Goal: Find specific page/section: Find specific page/section

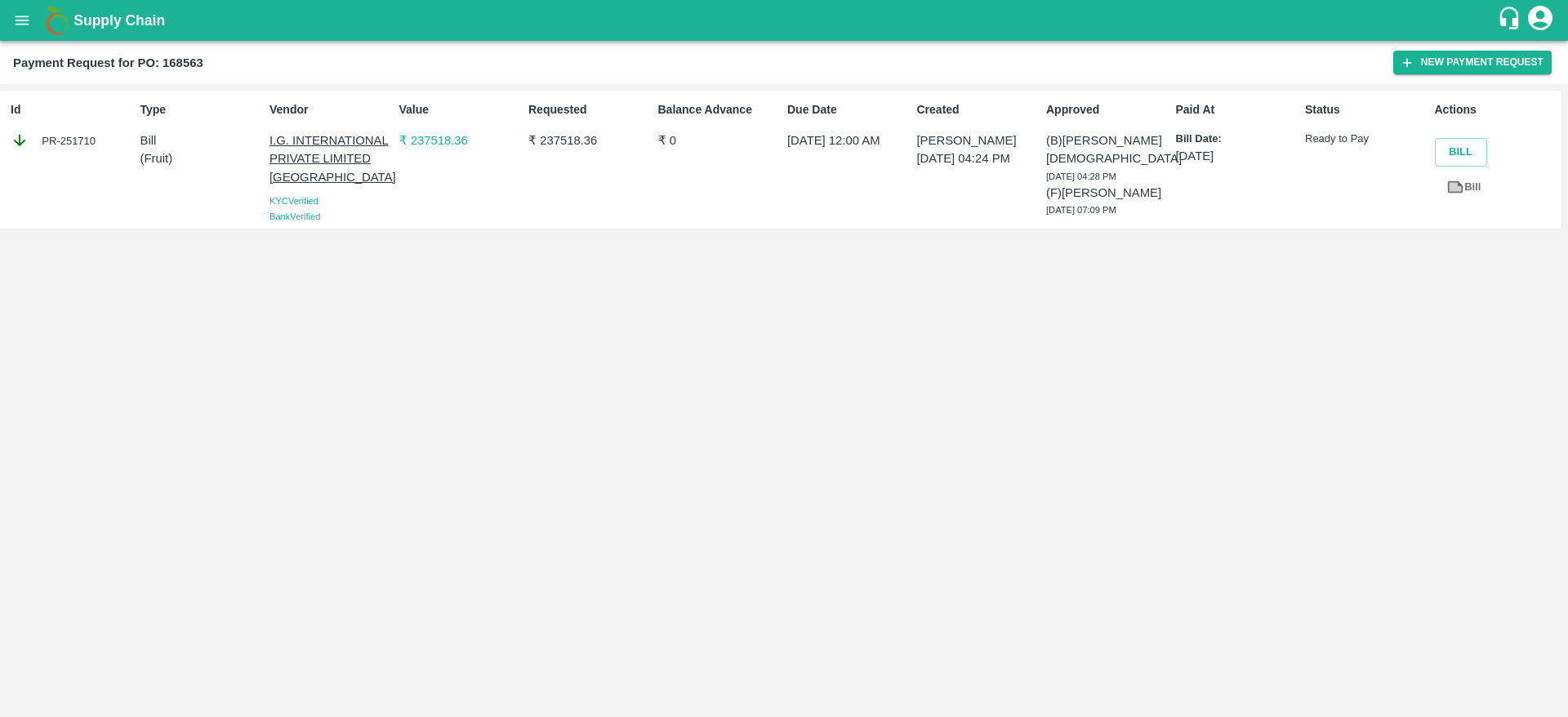
click at [434, 141] on p "₹ 237518.36" at bounding box center [460, 141] width 123 height 18
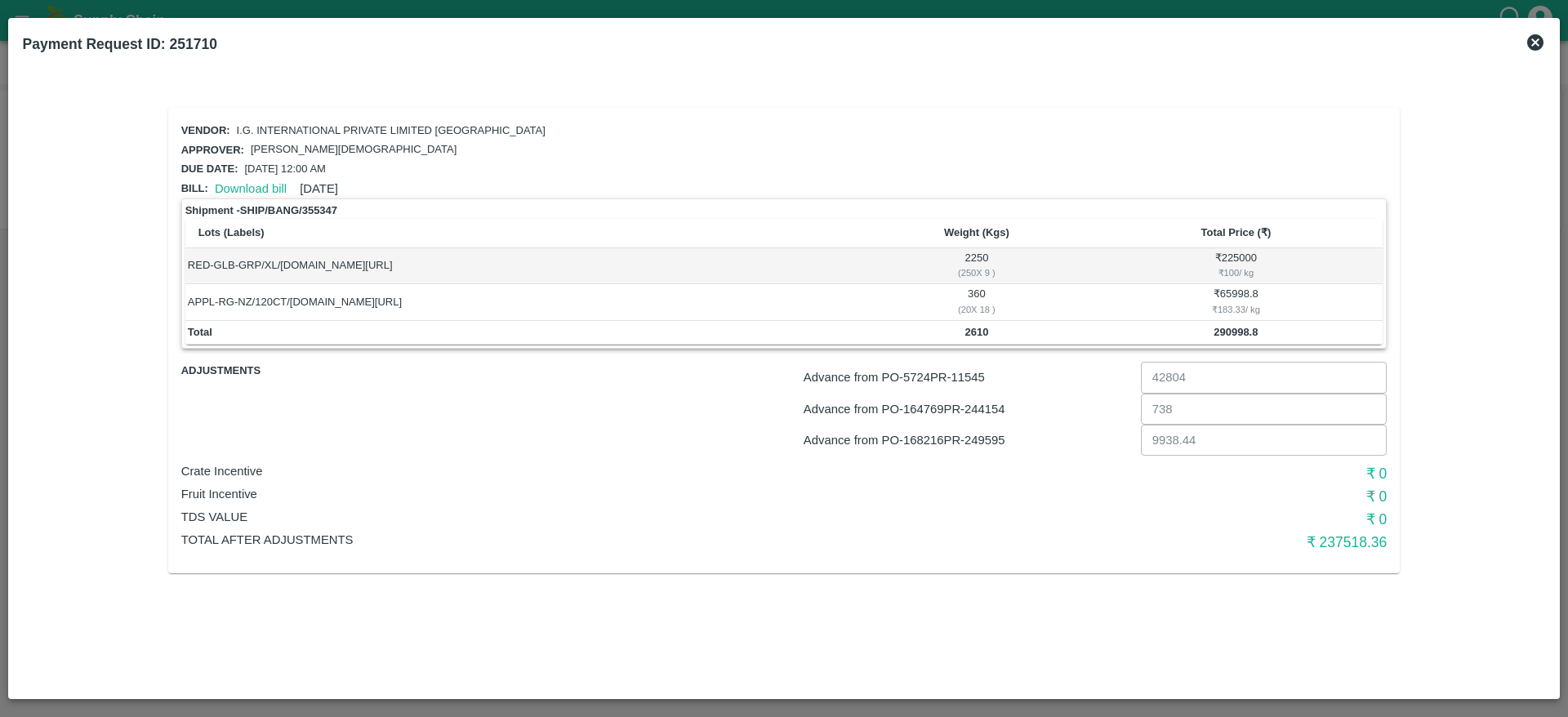
click at [982, 416] on p "Advance from PO- 164769 PR- 244154" at bounding box center [968, 409] width 330 height 18
copy p "244154"
click at [982, 416] on p "Advance from PO- 164769 PR- 244154" at bounding box center [968, 409] width 330 height 18
click at [988, 429] on div "Advance from PO- 168216 PR- 249595" at bounding box center [965, 437] width 337 height 25
copy p "249595"
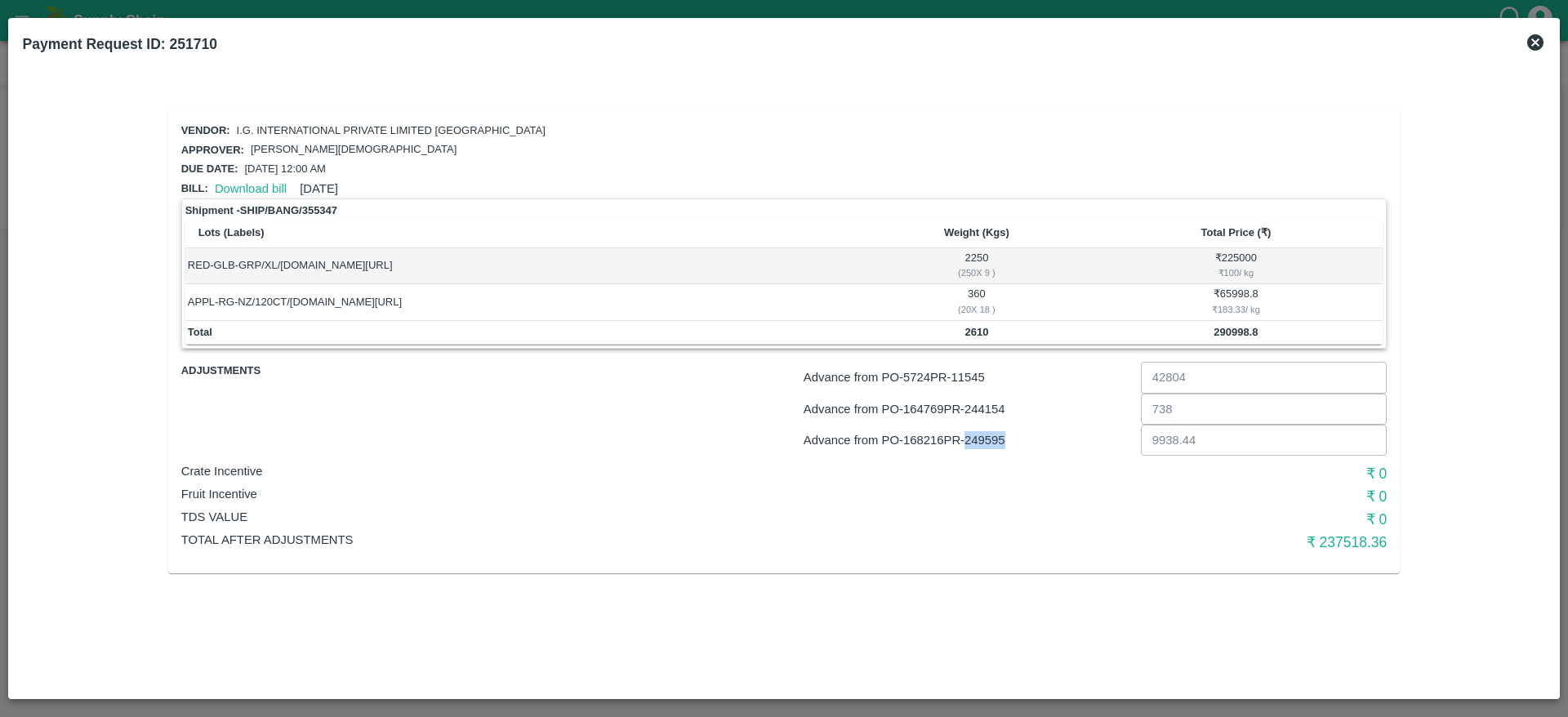
click at [988, 429] on div "Advance from PO- 168216 PR- 249595" at bounding box center [965, 437] width 337 height 25
